Goal: Navigation & Orientation: Go to known website

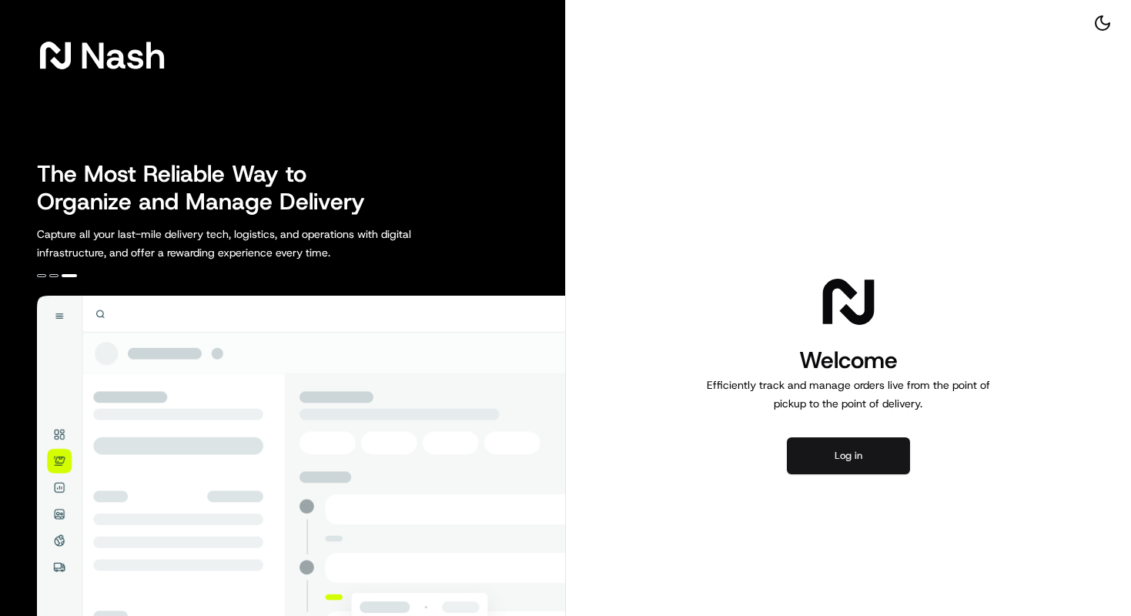
click at [884, 468] on button "Log in" at bounding box center [848, 455] width 123 height 37
